Goal: Answer question/provide support

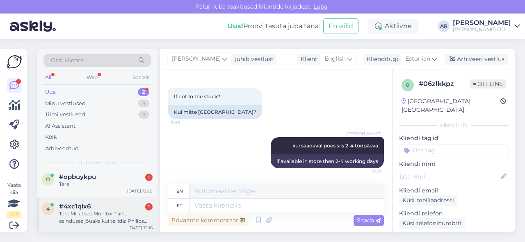
scroll to position [5, 0]
click at [124, 216] on div "Tere Millal see Monitor Tartu esindusse jõuaks kui tellida: Philips 24M2N3200S/…" at bounding box center [106, 216] width 94 height 15
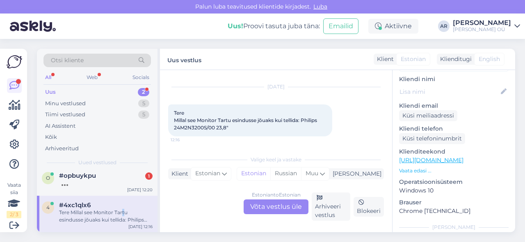
scroll to position [97, 0]
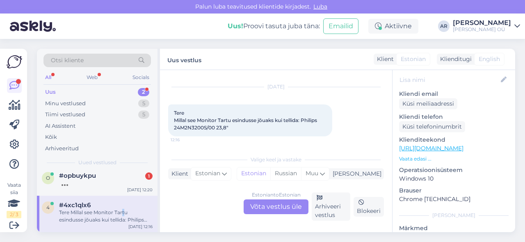
click at [443, 145] on link "[URL][DOMAIN_NAME]" at bounding box center [431, 148] width 64 height 7
drag, startPoint x: 303, startPoint y: 120, endPoint x: 307, endPoint y: 124, distance: 6.1
click at [307, 124] on div "Tere Millal see Monitor Tartu esindusse jõuaks kui tellida: Philips 24M2N3200S/…" at bounding box center [250, 121] width 164 height 32
copy span "Philips 24M2N3200S/00 23,8""
click at [261, 201] on div "Estonian to Estonian Võta vestlus üle" at bounding box center [276, 207] width 65 height 15
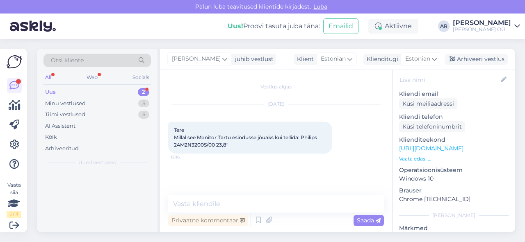
scroll to position [0, 0]
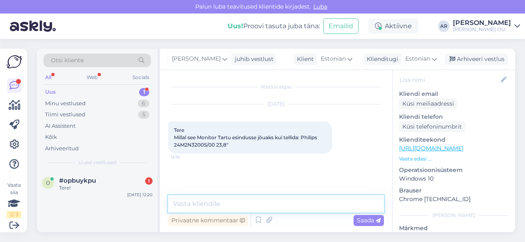
click at [261, 201] on textarea at bounding box center [276, 204] width 216 height 17
type textarea "Tere! 3-7 päeva"
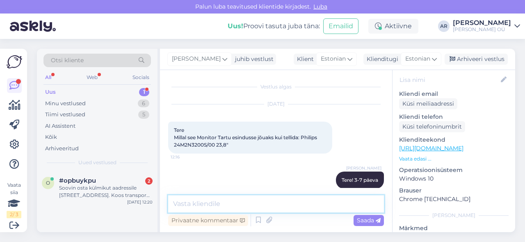
scroll to position [10, 0]
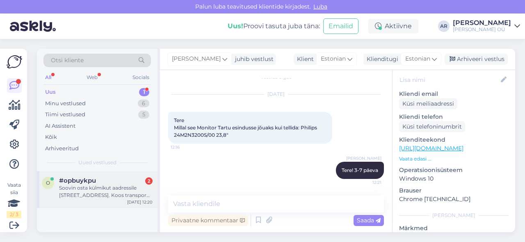
click at [94, 198] on div "Soovin osta külmikut aadressile [STREET_ADDRESS]. Koos transpordi ja paigalduse…" at bounding box center [106, 192] width 94 height 15
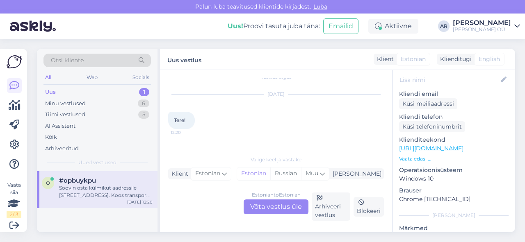
scroll to position [17, 0]
click at [279, 203] on div "Estonian to Estonian Võta vestlus üle" at bounding box center [276, 207] width 65 height 15
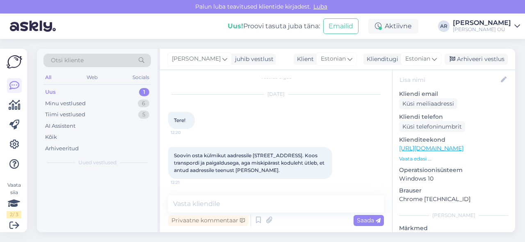
scroll to position [10, 0]
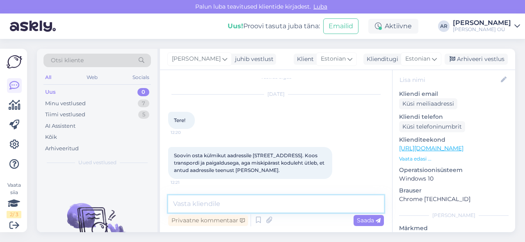
click at [276, 208] on textarea at bounding box center [276, 204] width 216 height 17
type textarea "S"
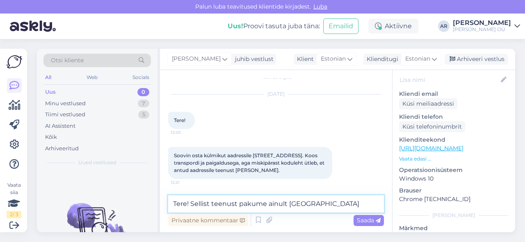
type textarea "Tere! Sellist teenust pakume ainult [GEOGRAPHIC_DATA]"
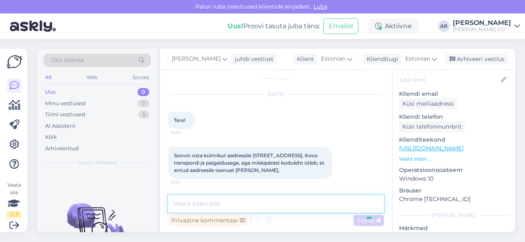
scroll to position [45, 0]
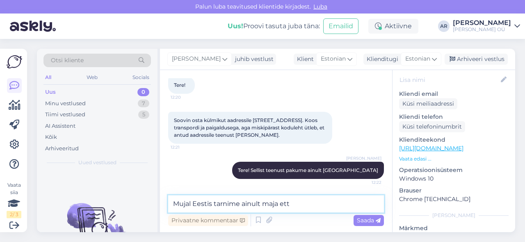
type textarea "Mujal [GEOGRAPHIC_DATA] tarnime ainult maja ette"
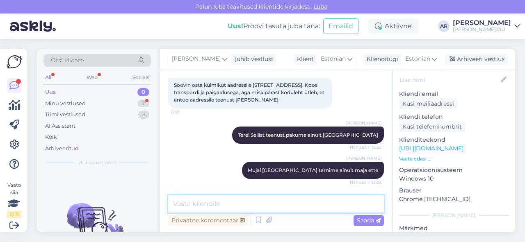
scroll to position [116, 0]
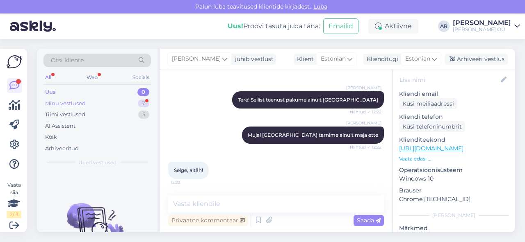
click at [98, 107] on div "Minu vestlused 7" at bounding box center [96, 103] width 107 height 11
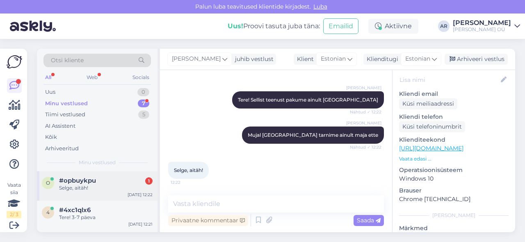
click at [108, 191] on div "Selge, aitäh!" at bounding box center [106, 188] width 94 height 7
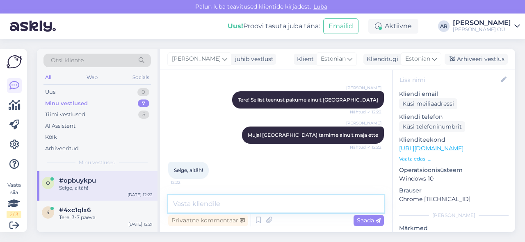
click at [204, 206] on textarea at bounding box center [276, 204] width 216 height 17
type textarea "Palun!"
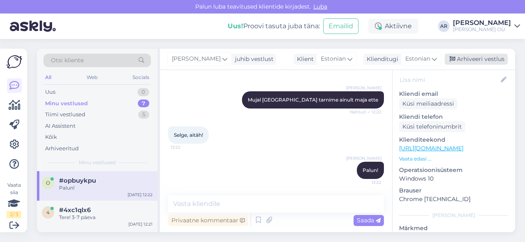
click at [479, 62] on div "Arhiveeri vestlus" at bounding box center [476, 59] width 63 height 11
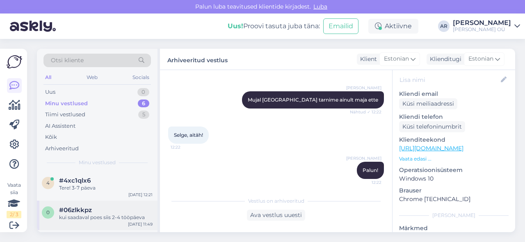
click at [86, 225] on div "0 #06zlkkpz kui saadaval poes siis 2-4 tööpäeva [DATE] 11:49" at bounding box center [97, 216] width 121 height 30
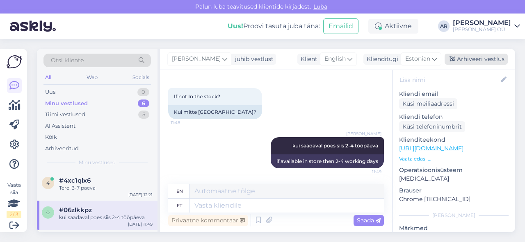
click at [475, 61] on div "Arhiveeri vestlus" at bounding box center [476, 59] width 63 height 11
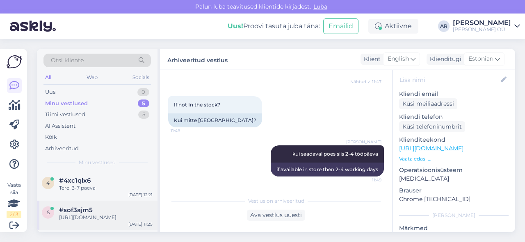
click at [124, 216] on div "[URL][DOMAIN_NAME]" at bounding box center [106, 217] width 94 height 7
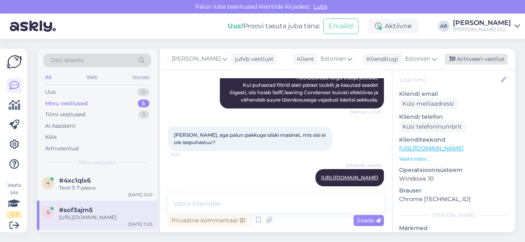
click at [466, 59] on div "Arhiveeri vestlus" at bounding box center [476, 59] width 63 height 11
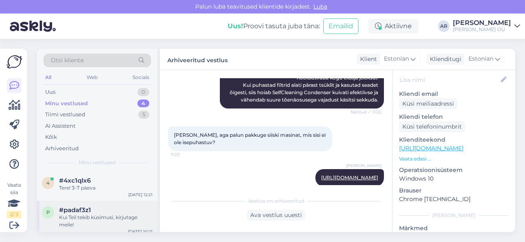
click at [105, 217] on div "Kui Teil tekib küsimusi, kirjutage meile!" at bounding box center [106, 221] width 94 height 15
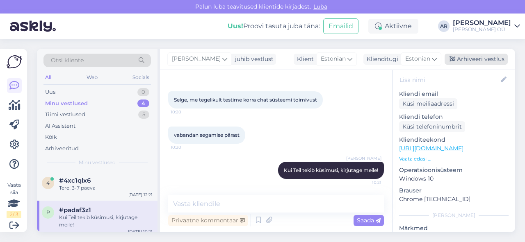
click at [483, 55] on div "Arhiveeri vestlus" at bounding box center [476, 59] width 63 height 11
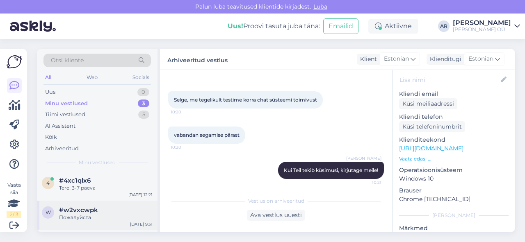
click at [82, 212] on span "#w2vxcwpk" at bounding box center [78, 210] width 39 height 7
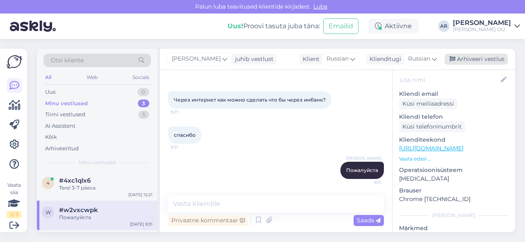
click at [479, 59] on div "Arhiveeri vestlus" at bounding box center [476, 59] width 63 height 11
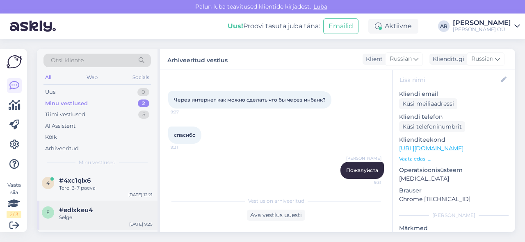
click at [114, 229] on div "e #edlxkeu4 Selge [DATE] 9:25" at bounding box center [97, 216] width 121 height 30
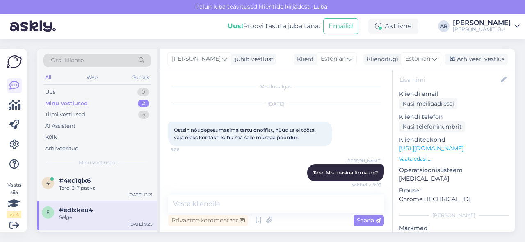
scroll to position [286, 0]
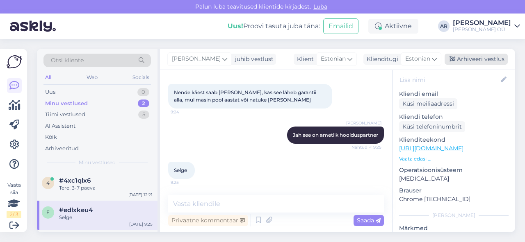
click at [506, 62] on div "Arhiveeri vestlus" at bounding box center [476, 59] width 63 height 11
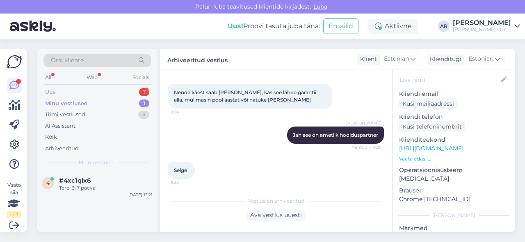
click at [120, 90] on div "Uus 1" at bounding box center [96, 92] width 107 height 11
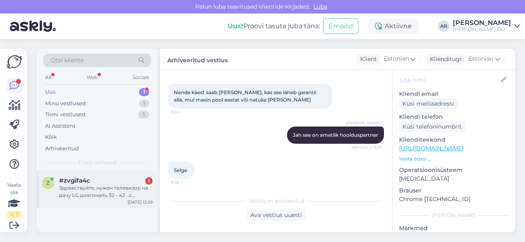
click at [124, 200] on div "z #zvgifa4c 1 Здравствуйте, нужен телевизор на дачу LG диагональ 32 - 42 ..с ин…" at bounding box center [97, 190] width 121 height 37
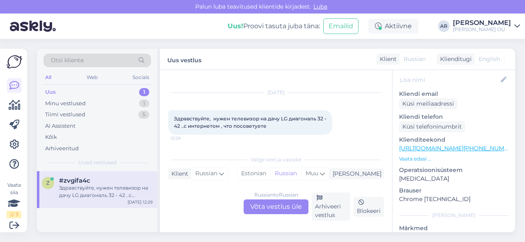
click at [264, 206] on div "Russian to Russian Võta vestlus üle" at bounding box center [276, 207] width 65 height 15
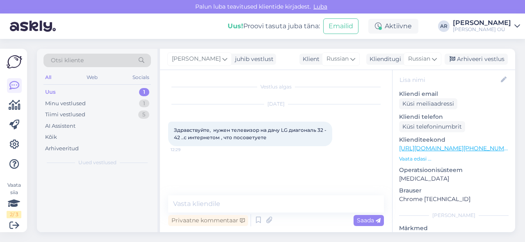
scroll to position [0, 0]
click at [414, 145] on link "[URL][DOMAIN_NAME][PHONE_NUMBER]" at bounding box center [458, 148] width 119 height 7
drag, startPoint x: 269, startPoint y: 135, endPoint x: 172, endPoint y: 130, distance: 97.0
click at [172, 130] on div "Здравствуйте, нужен телевизор на дачу LG диагональ 32 - 42 ..с интернетом , что…" at bounding box center [250, 134] width 164 height 25
copy span "Здравствуйте, нужен телевизор на дачу LG диагональ 32 - 42 ..с интернетом , что…"
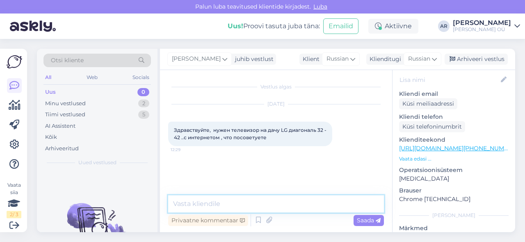
click at [210, 207] on textarea at bounding box center [276, 204] width 216 height 17
type textarea "C"
type textarea "c"
type textarea "Х"
paste textarea "[URL][DOMAIN_NAME]"
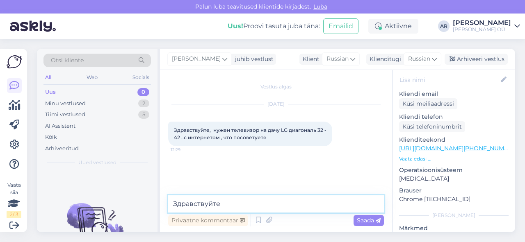
type textarea "Здравствуйте [URL][DOMAIN_NAME]"
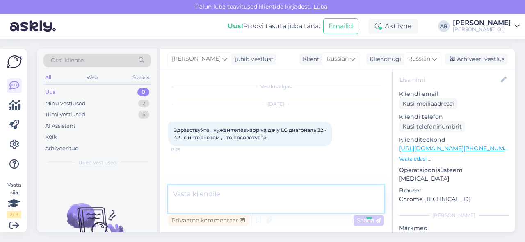
scroll to position [10, 0]
